Goal: Task Accomplishment & Management: Manage account settings

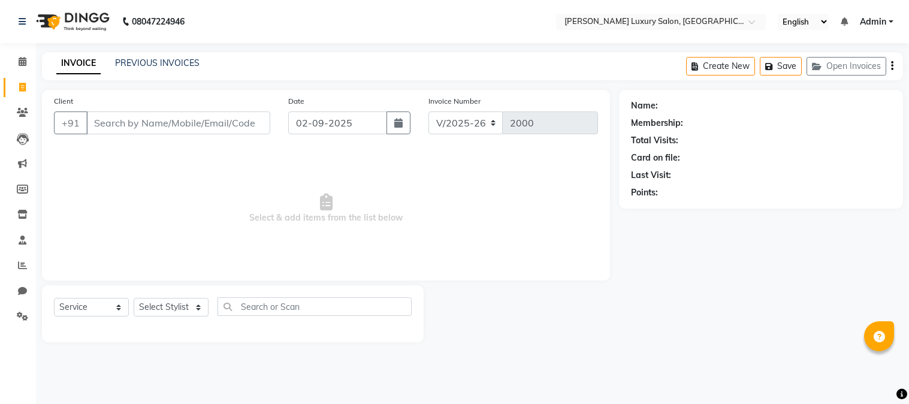
select select "7752"
select select "service"
click at [129, 123] on input "Client" at bounding box center [178, 122] width 184 height 23
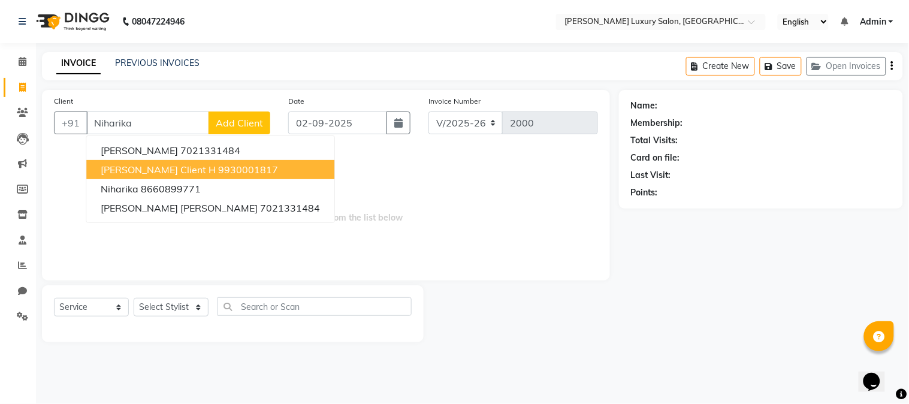
click at [155, 162] on button "[PERSON_NAME] Client H 9930001817" at bounding box center [210, 169] width 248 height 19
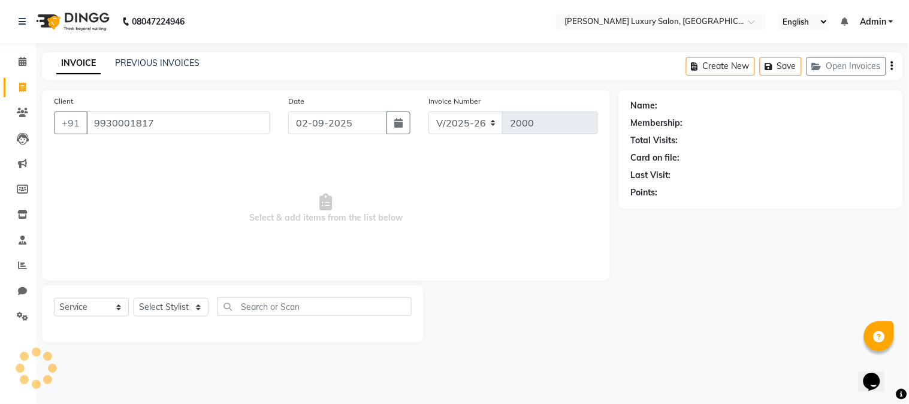
type input "9930001817"
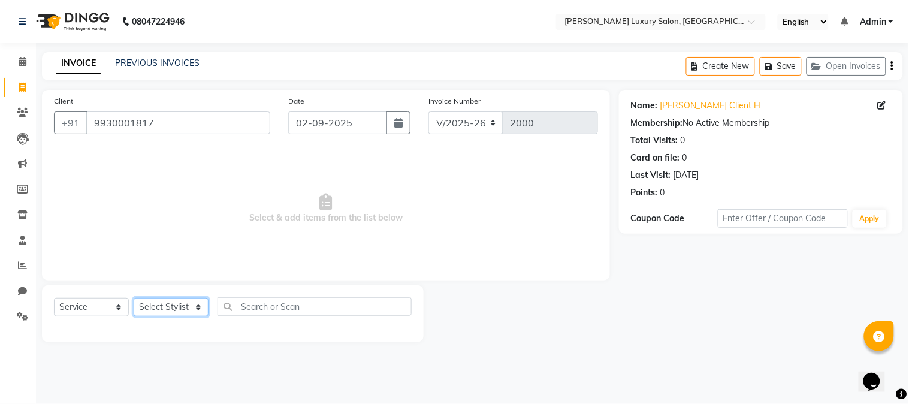
click at [152, 307] on select "Select Stylist [PERSON_NAME] Jagan [PERSON_NAME] [PERSON_NAME] Salon [PERSON_NA…" at bounding box center [171, 307] width 75 height 19
select select "69294"
click at [134, 298] on select "Select Stylist [PERSON_NAME] Jagan [PERSON_NAME] [PERSON_NAME] Salon [PERSON_NA…" at bounding box center [171, 307] width 75 height 19
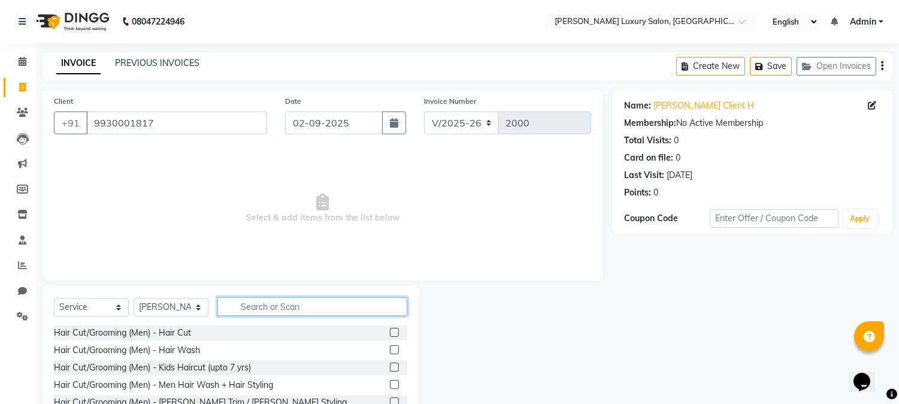
click at [277, 302] on input "text" at bounding box center [312, 306] width 190 height 19
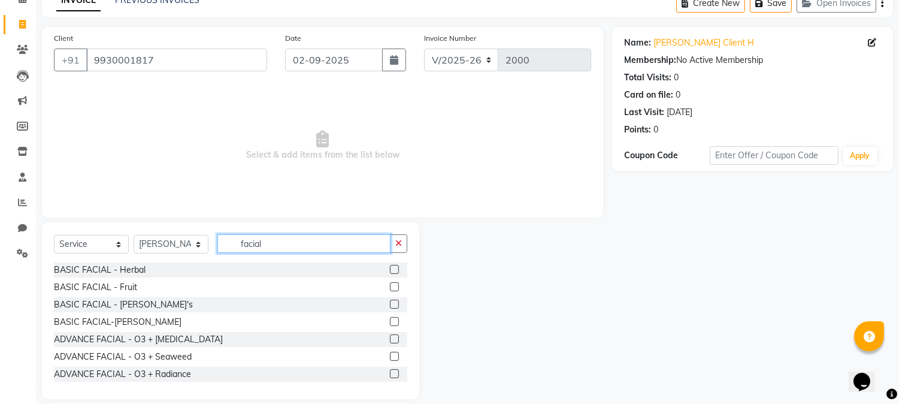
scroll to position [66, 0]
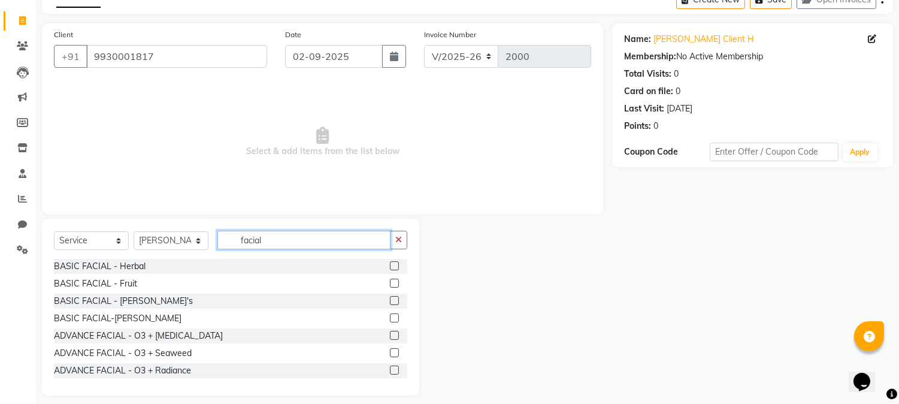
type input "facial"
click at [390, 331] on label at bounding box center [394, 335] width 9 height 9
click at [390, 332] on input "checkbox" at bounding box center [394, 336] width 8 height 8
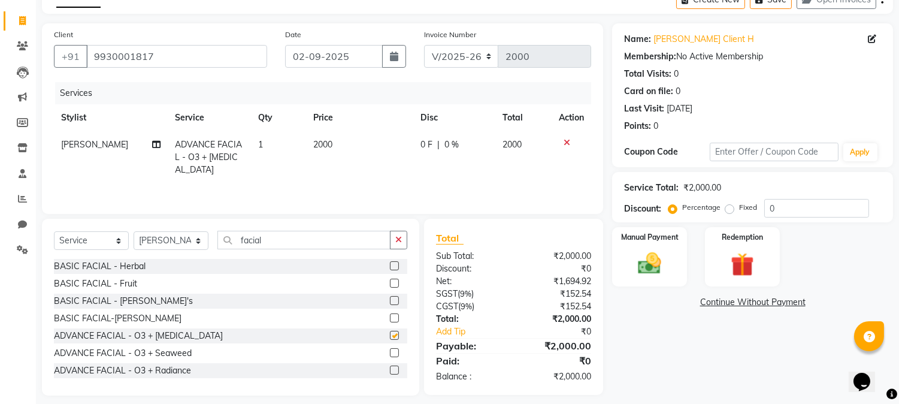
checkbox input "false"
click at [314, 136] on td "2000" at bounding box center [359, 157] width 107 height 52
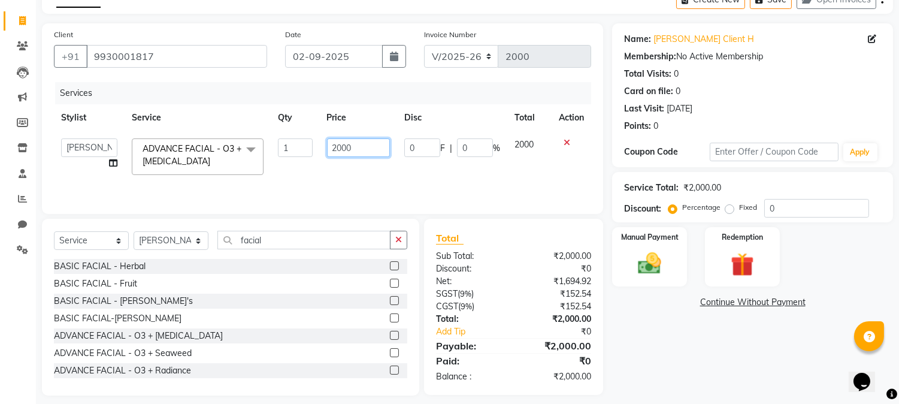
drag, startPoint x: 362, startPoint y: 146, endPoint x: 313, endPoint y: 148, distance: 49.1
click at [313, 148] on tr "[PERSON_NAME] Jagan [PERSON_NAME] [PERSON_NAME] Salon [PERSON_NAME] [PERSON_NAM…" at bounding box center [322, 156] width 537 height 51
type input "2660"
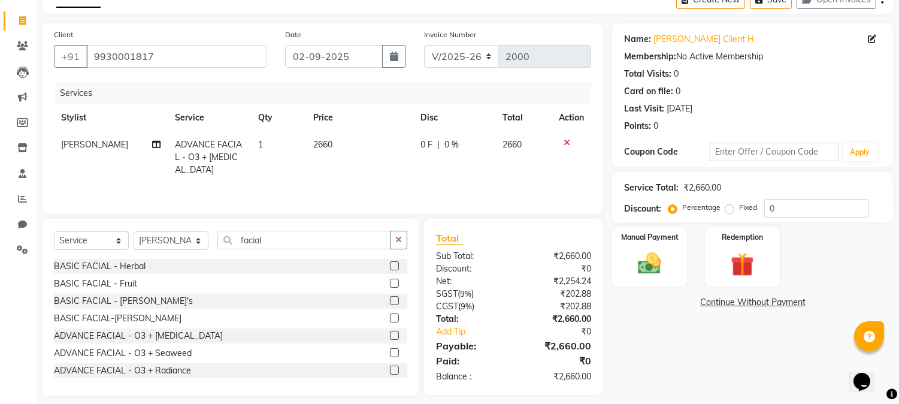
click at [500, 172] on tr "[PERSON_NAME] ADVANCE FACIAL - O3 + [MEDICAL_DATA] 1 2660 0 F | 0 % 2660" at bounding box center [322, 157] width 537 height 52
click at [637, 261] on img at bounding box center [650, 264] width 40 height 28
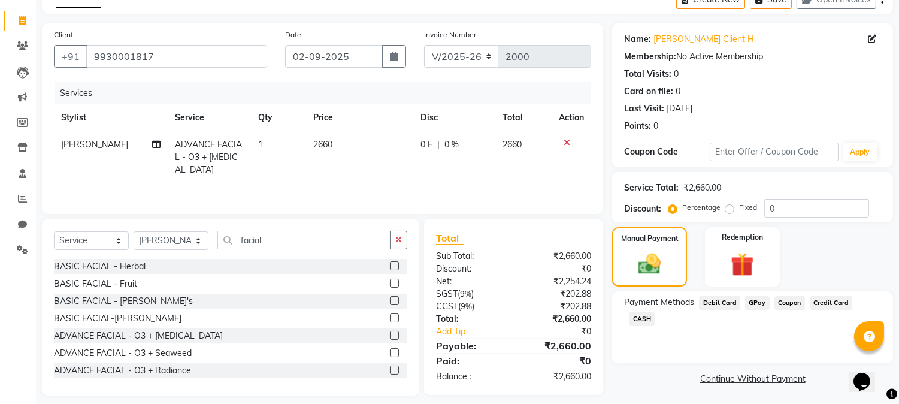
click at [707, 305] on span "Debit Card" at bounding box center [719, 303] width 41 height 14
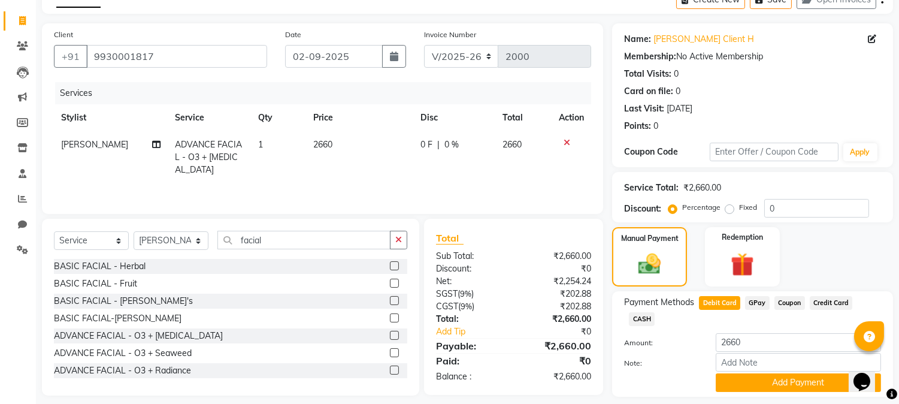
scroll to position [85, 0]
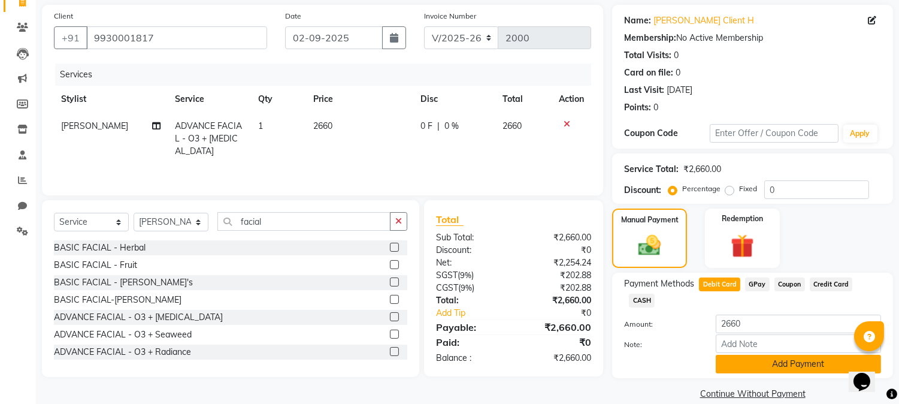
click at [776, 355] on button "Add Payment" at bounding box center [798, 364] width 165 height 19
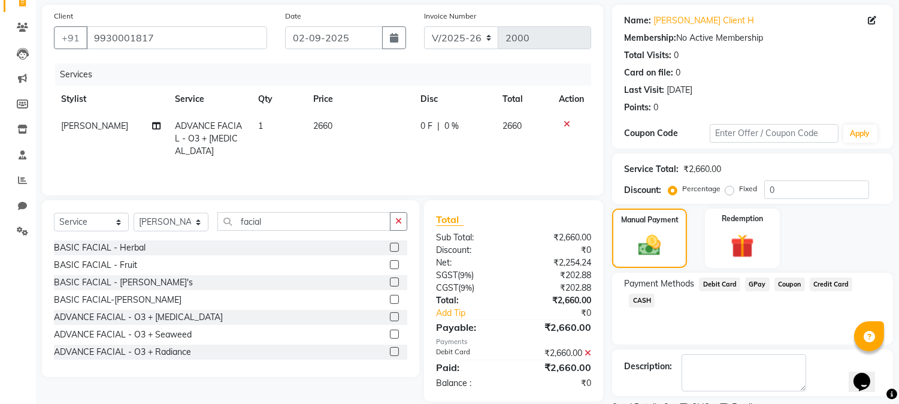
scroll to position [135, 0]
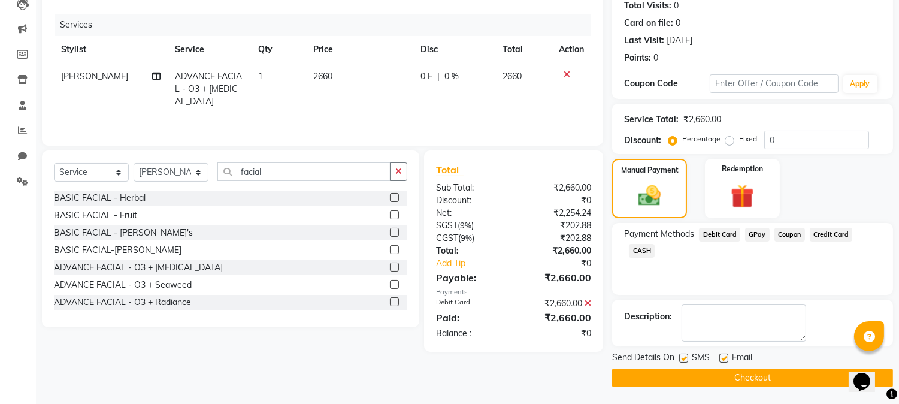
click at [759, 380] on button "Checkout" at bounding box center [752, 377] width 281 height 19
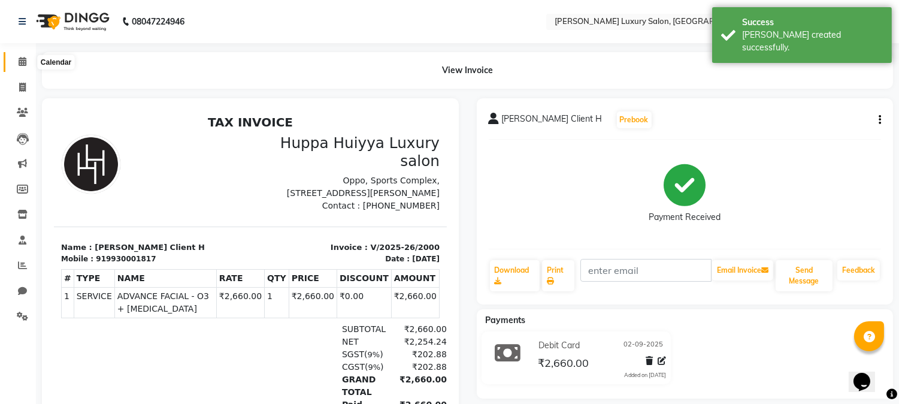
click at [20, 61] on icon at bounding box center [23, 61] width 8 height 9
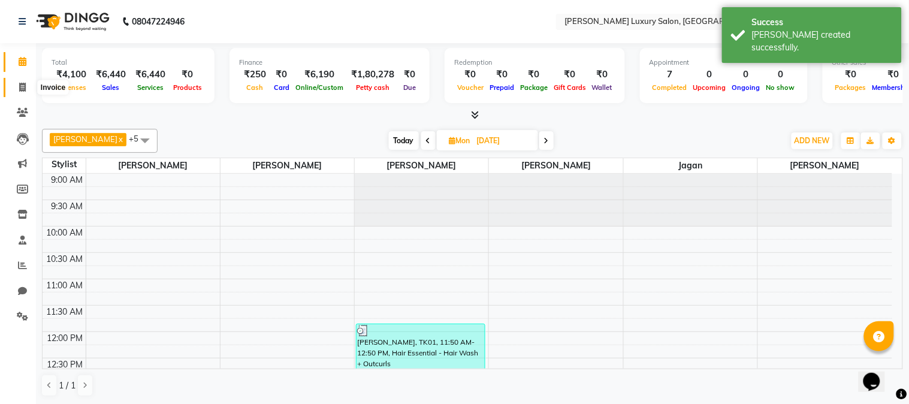
click at [19, 87] on icon at bounding box center [22, 87] width 7 height 9
select select "7752"
select select "service"
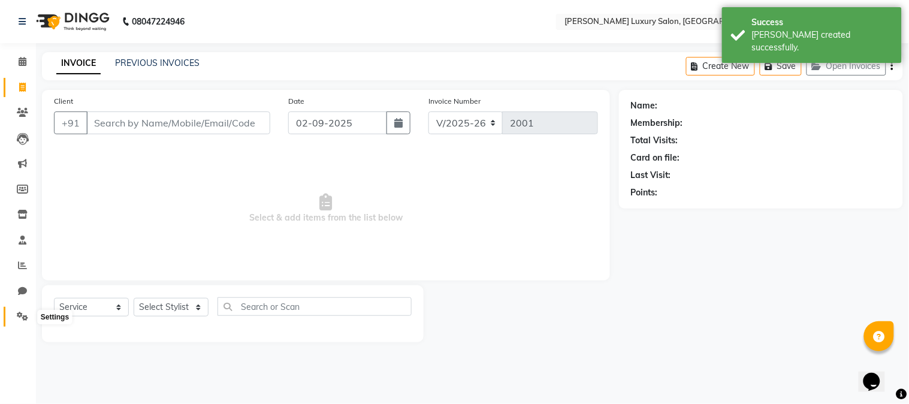
click at [22, 320] on icon at bounding box center [22, 315] width 11 height 9
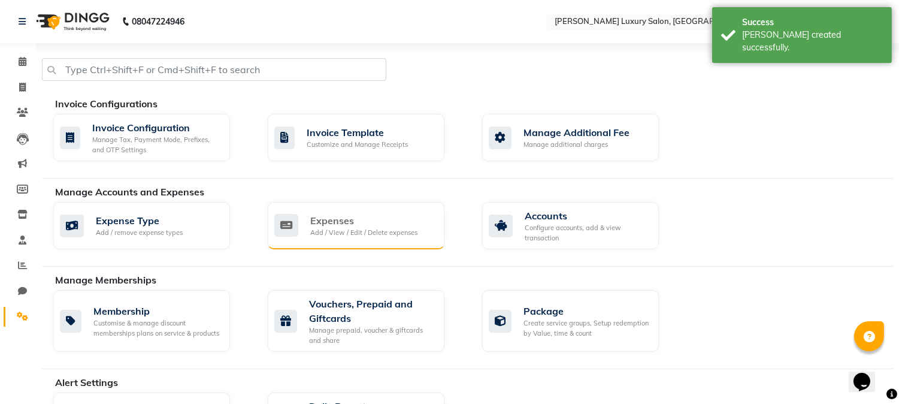
click at [376, 220] on div "Expenses" at bounding box center [363, 220] width 107 height 14
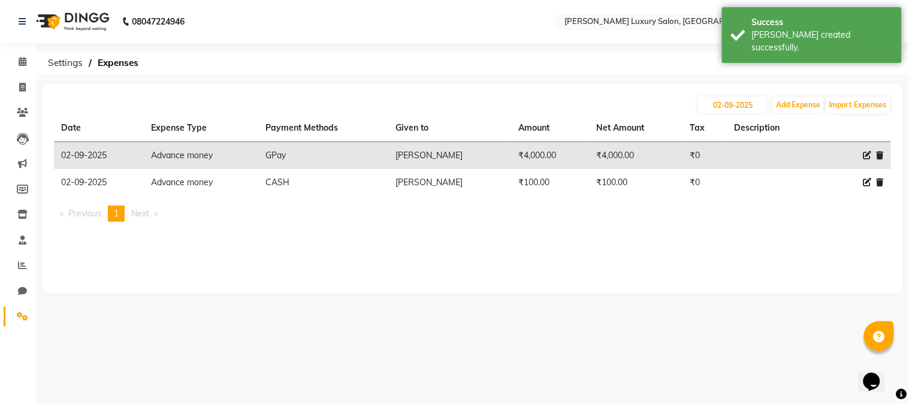
click at [866, 181] on icon at bounding box center [867, 182] width 8 height 8
select select "20687"
select select "1"
select select "6892"
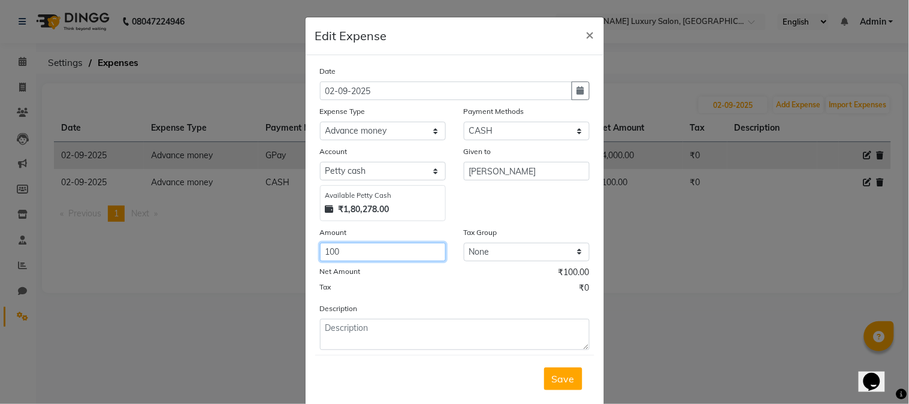
drag, startPoint x: 344, startPoint y: 253, endPoint x: 259, endPoint y: 238, distance: 86.3
click at [259, 238] on ngb-modal-window "Edit Expense × Date [DATE] Expense Type Select Advance money Advance Salary AOU…" at bounding box center [454, 202] width 909 height 404
type input "300"
click at [559, 379] on span "Save" at bounding box center [563, 379] width 23 height 12
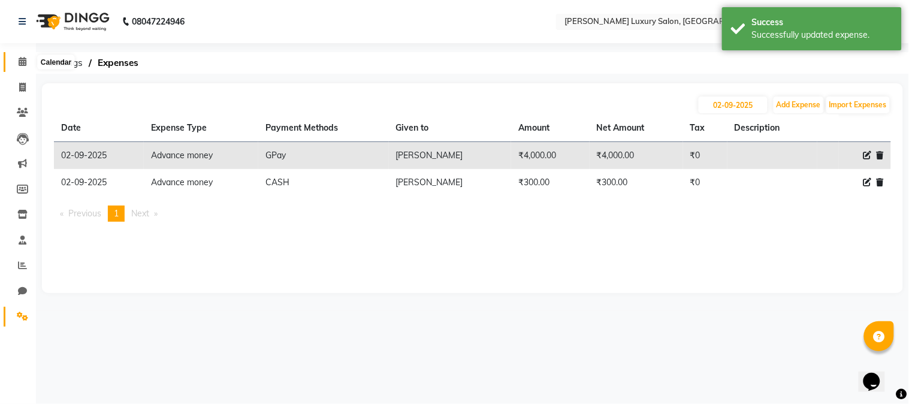
click at [20, 63] on icon at bounding box center [23, 61] width 8 height 9
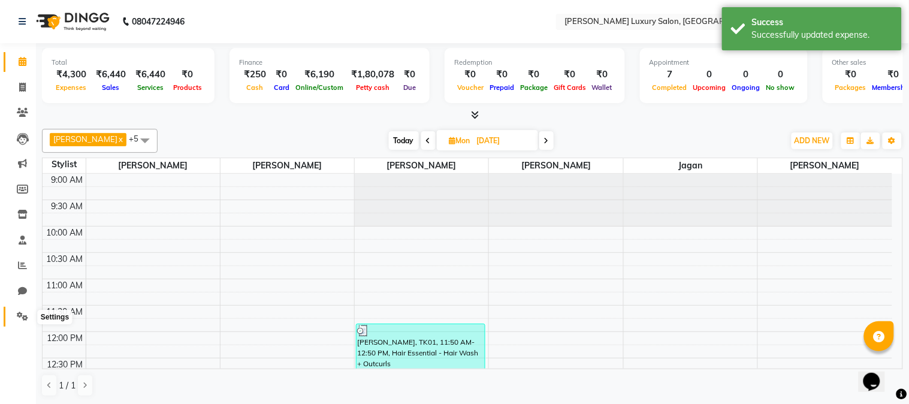
click at [23, 316] on icon at bounding box center [22, 315] width 11 height 9
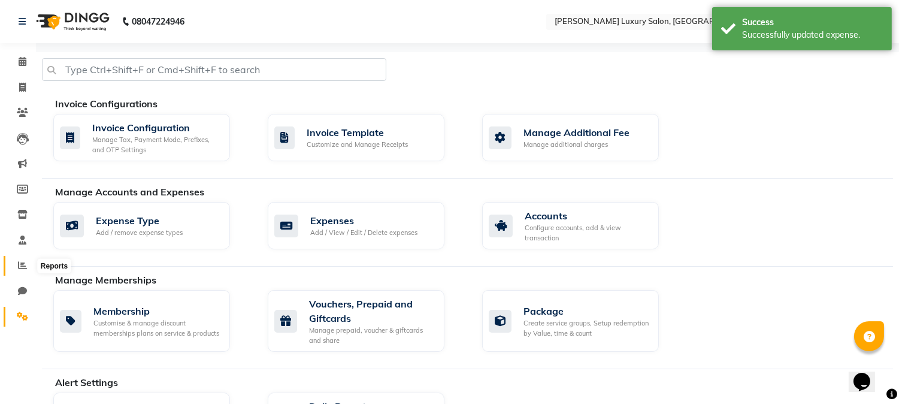
click at [18, 259] on span at bounding box center [22, 266] width 21 height 14
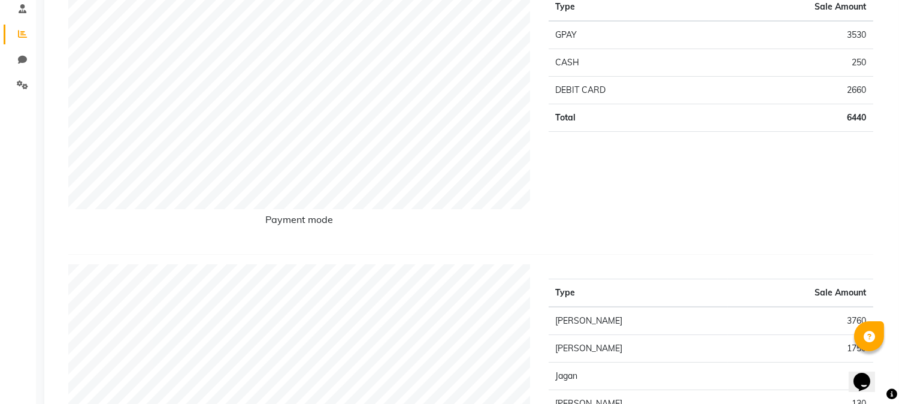
scroll to position [133, 0]
